Goal: Information Seeking & Learning: Find specific page/section

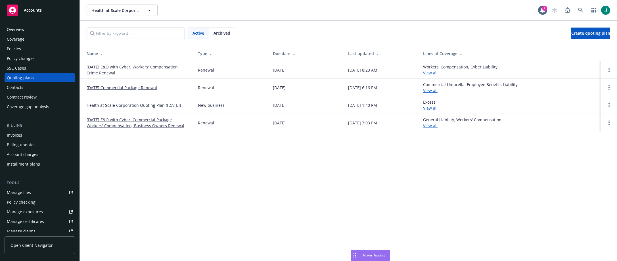
click at [17, 49] on div "Policies" at bounding box center [14, 48] width 14 height 9
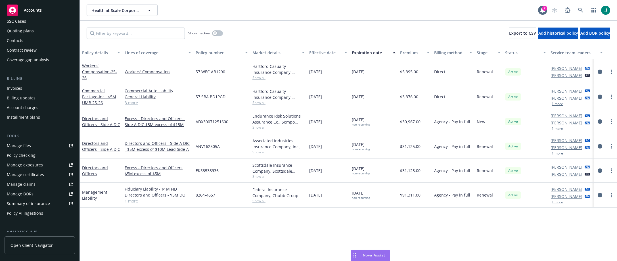
scroll to position [57, 0]
click at [39, 194] on div "Summary of insurance" at bounding box center [28, 193] width 43 height 9
click at [133, 102] on link "3 more" at bounding box center [158, 103] width 66 height 6
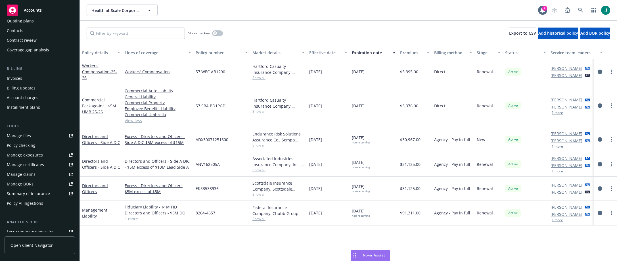
click at [37, 192] on div "Summary of insurance" at bounding box center [28, 193] width 43 height 9
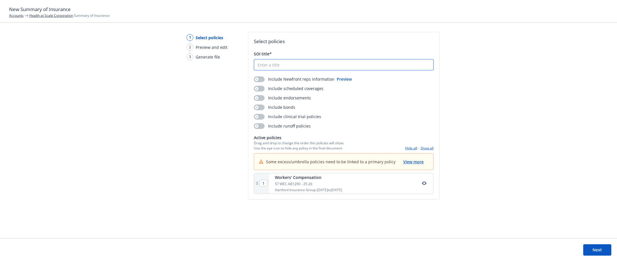
click at [266, 63] on input "SOI title*" at bounding box center [343, 64] width 179 height 11
type input "H"
type input "test"
click at [258, 79] on div "button" at bounding box center [257, 79] width 4 height 4
click at [418, 162] on span "View more" at bounding box center [413, 161] width 20 height 5
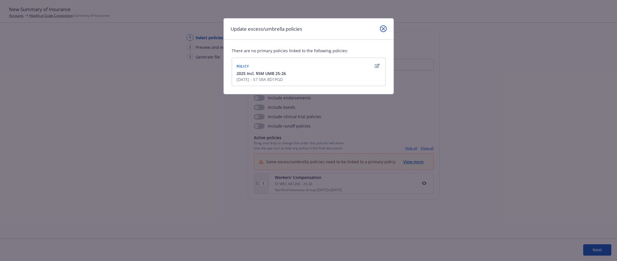
click at [383, 28] on icon "close" at bounding box center [383, 28] width 3 height 3
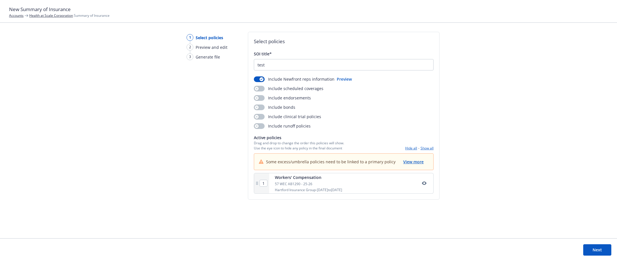
click at [595, 250] on button "Next" at bounding box center [597, 249] width 28 height 11
click at [281, 68] on input "SOI title*" at bounding box center [343, 64] width 179 height 11
type input "x"
click at [345, 114] on div "Include clinical trial policies" at bounding box center [344, 117] width 180 height 6
click at [257, 127] on div "button" at bounding box center [257, 126] width 4 height 4
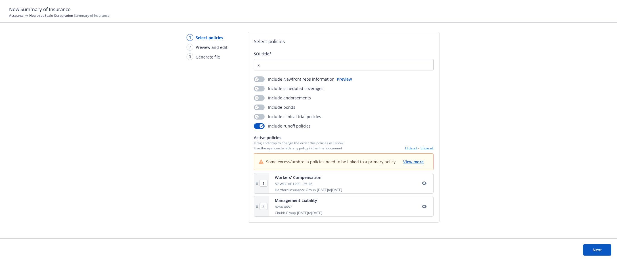
click at [600, 250] on button "Next" at bounding box center [597, 249] width 28 height 11
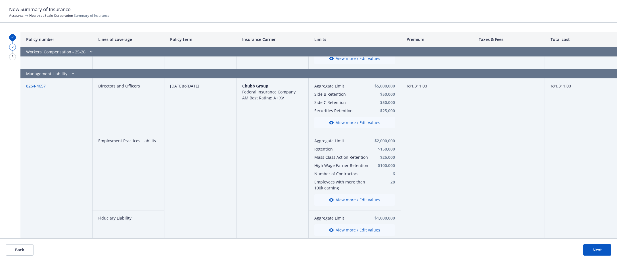
scroll to position [202, 0]
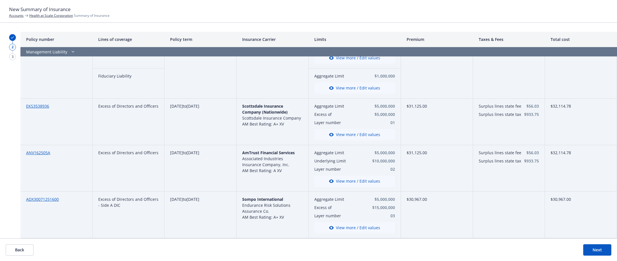
click at [239, 249] on footer "Back Next" at bounding box center [308, 249] width 617 height 23
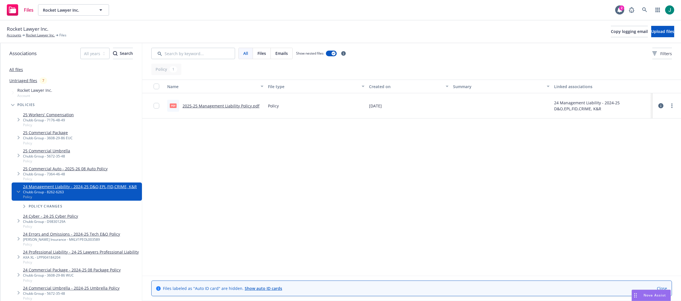
click at [248, 105] on link "2025-25 Management Liability Policy.pdf" at bounding box center [221, 105] width 77 height 5
click at [203, 139] on div "Name File type Created on Summary Linked associations pdf 2025-25 Management Li…" at bounding box center [411, 177] width 539 height 196
click at [662, 106] on icon at bounding box center [660, 105] width 5 height 5
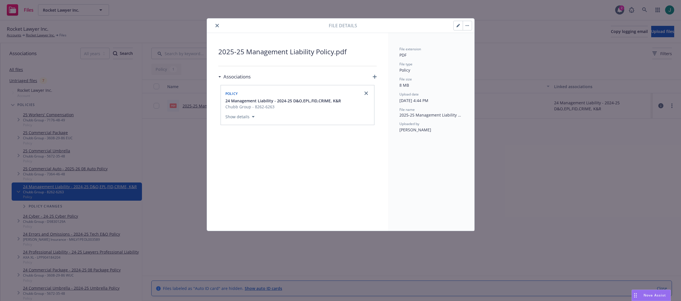
click at [217, 24] on icon "close" at bounding box center [216, 25] width 3 height 3
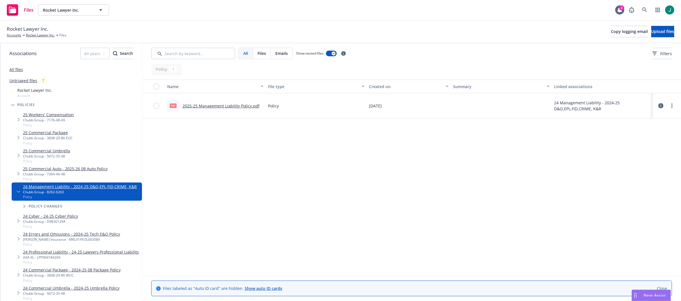
click at [379, 59] on div "All Files Emails Show nested files Filters" at bounding box center [411, 53] width 539 height 20
click at [661, 106] on icon at bounding box center [660, 105] width 5 height 5
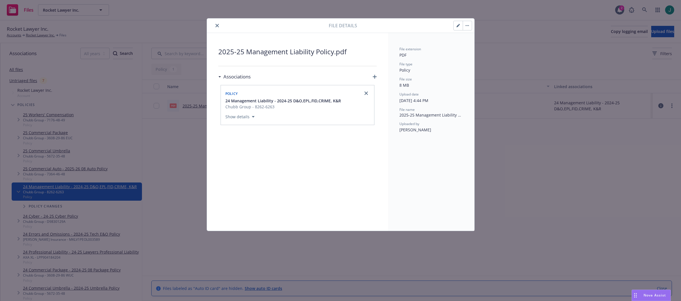
click at [216, 27] on icon "close" at bounding box center [216, 25] width 3 height 3
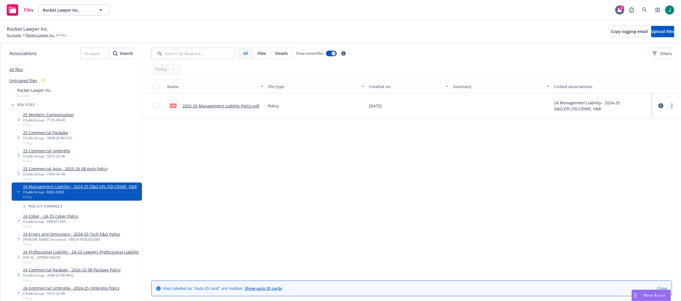
click at [183, 137] on div "Name File type Created on Summary Linked associations pdf 2025-25 Management Li…" at bounding box center [411, 177] width 539 height 196
click at [271, 18] on div "Files Rocket Lawyer Inc. Rocket Lawyer Inc. 2" at bounding box center [340, 10] width 681 height 20
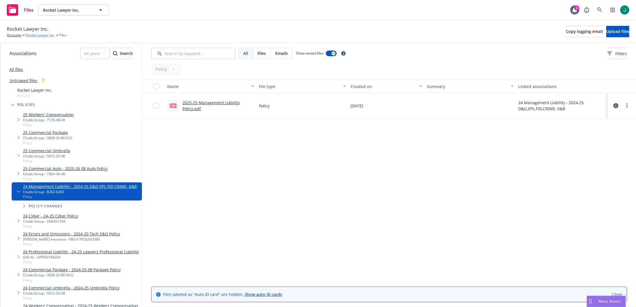
click at [37, 36] on link "Rocket Lawyer Inc." at bounding box center [40, 35] width 29 height 5
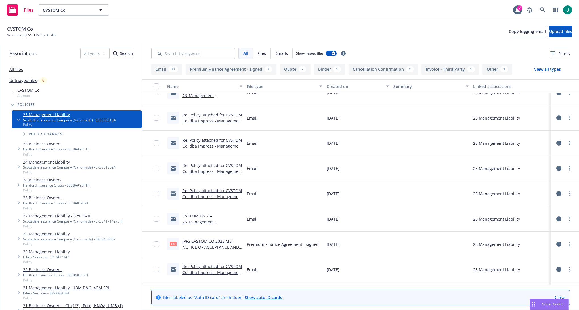
scroll to position [85, 0]
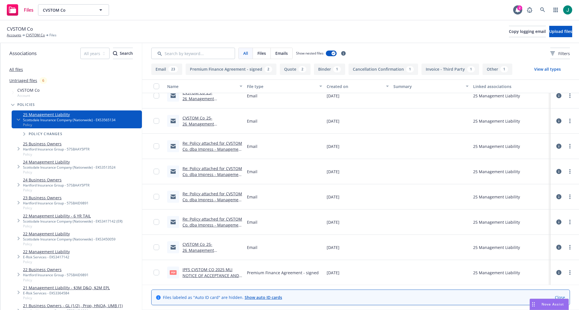
click at [218, 150] on link "Re: Policy attached for CVSTOM Co. dba Impress - Management Liability #EKS35651…" at bounding box center [213, 149] width 60 height 17
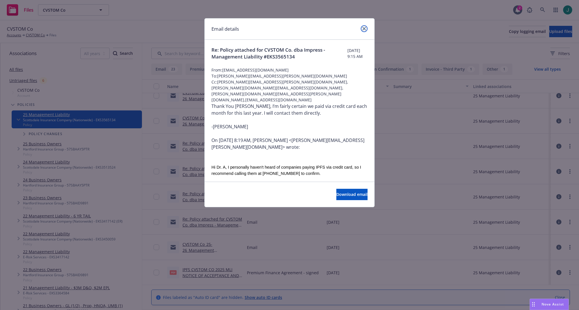
click at [362, 27] on link "close" at bounding box center [364, 28] width 7 height 7
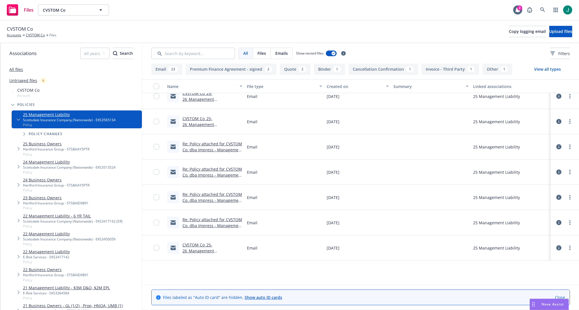
scroll to position [0, 0]
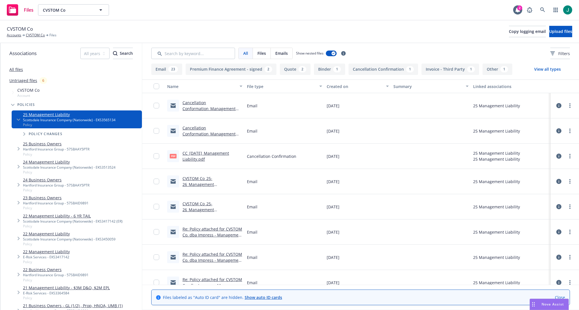
click at [213, 109] on link "Cancellation Conformation_Management Liability_[DATE]_Newfront Insurance" at bounding box center [209, 111] width 53 height 23
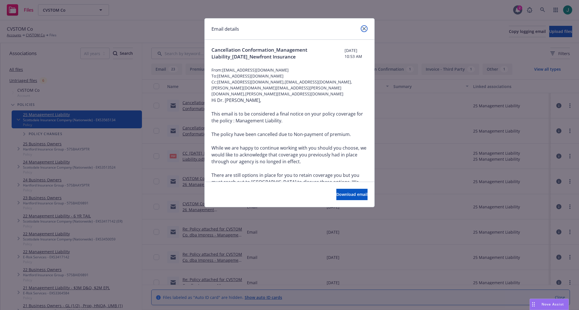
drag, startPoint x: 365, startPoint y: 29, endPoint x: 356, endPoint y: 33, distance: 10.2
click at [365, 29] on icon "close" at bounding box center [364, 28] width 3 height 3
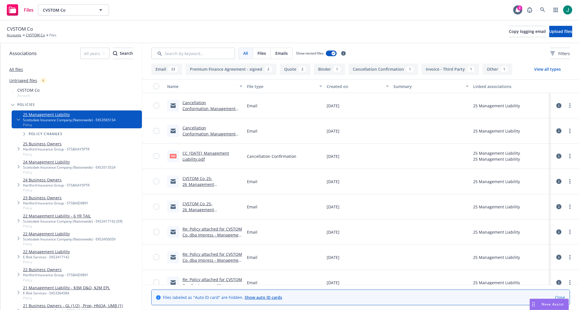
click at [206, 154] on link "CC_[DATE]_Management Liability.pdf" at bounding box center [206, 155] width 47 height 11
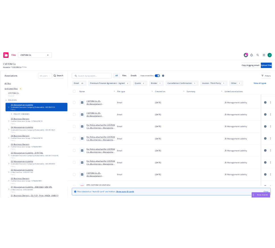
scroll to position [85, 0]
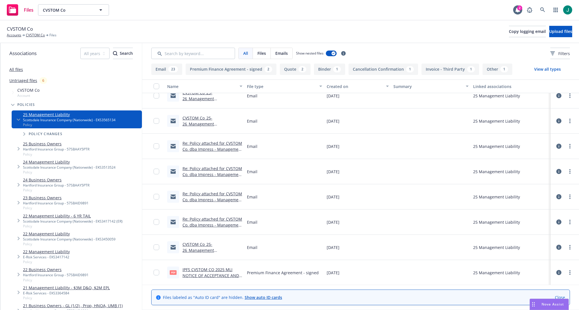
click at [217, 149] on link "Re: Policy attached for CVSTOM Co. dba Impress - Management Liability #EKS35651…" at bounding box center [213, 149] width 60 height 17
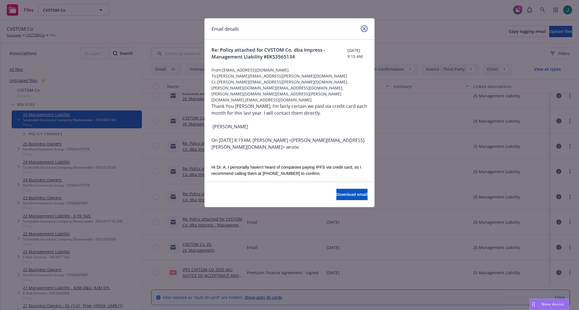
click at [364, 28] on icon "close" at bounding box center [364, 28] width 3 height 3
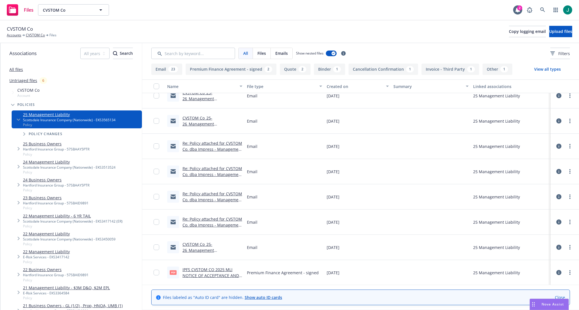
click at [218, 199] on link "Re: Policy attached for CVSTOM Co. dba Impress - Management Liability #EKS35651…" at bounding box center [213, 199] width 60 height 17
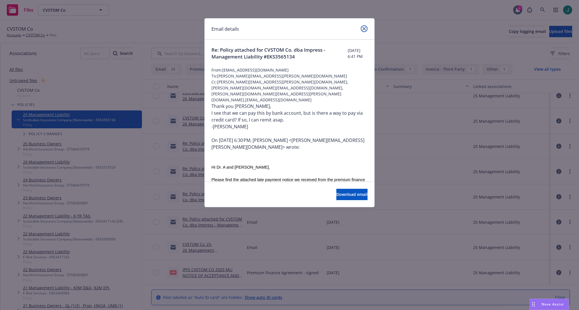
click at [366, 28] on icon "close" at bounding box center [364, 28] width 3 height 3
